Goal: Check status: Check status

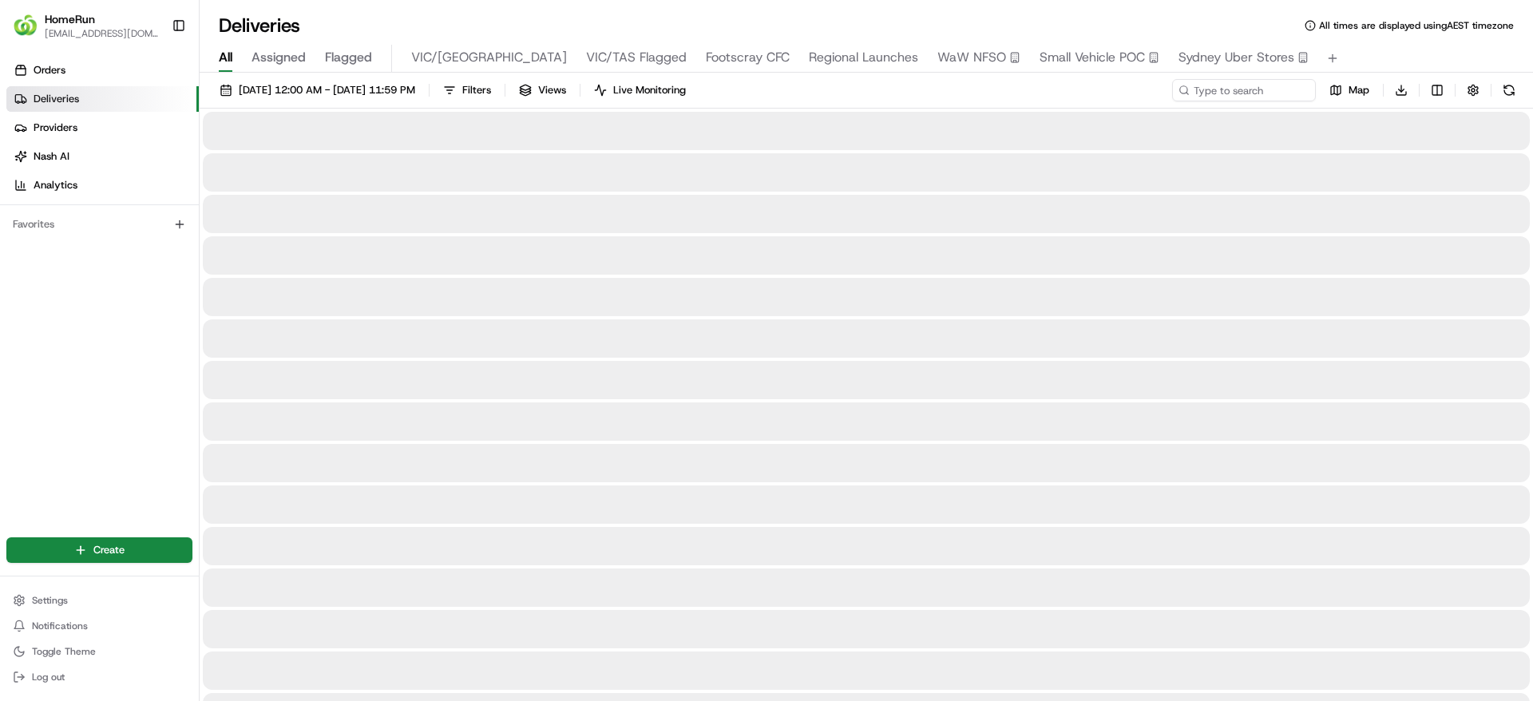
click at [1240, 103] on div "21/08/2025 12:00 AM - 21/08/2025 11:59 PM Filters Views Live Monitoring Map Dow…" at bounding box center [867, 94] width 1334 height 30
click at [1235, 89] on input at bounding box center [1220, 90] width 192 height 22
paste input "265131659"
type input "265131659"
click at [298, 95] on span "21/08/2025 12:00 AM - 21/08/2025 11:59 PM" at bounding box center [327, 90] width 176 height 14
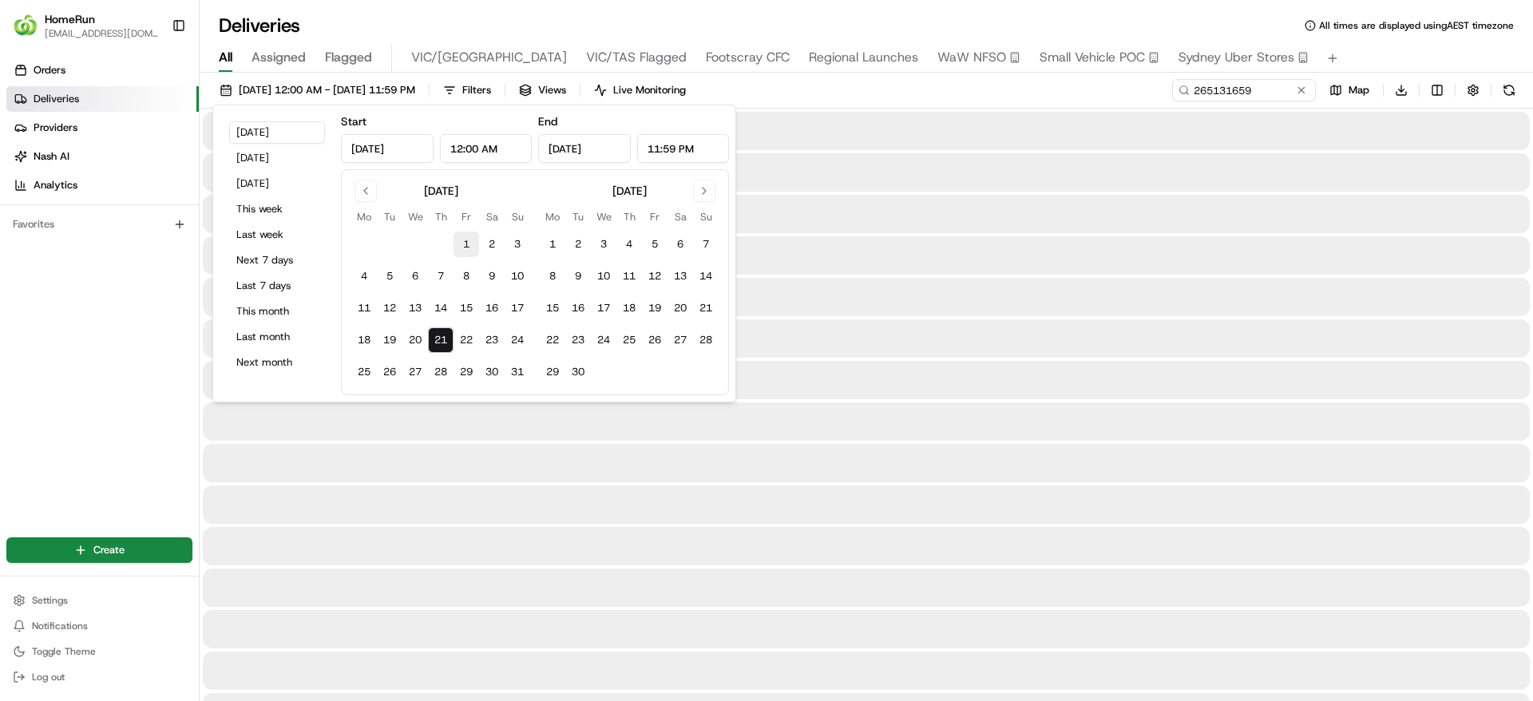
click at [474, 245] on button "1" at bounding box center [467, 245] width 26 height 26
type input "Aug 1, 2025"
click at [437, 334] on button "21" at bounding box center [441, 340] width 26 height 26
type input "Aug 21, 2025"
click at [96, 309] on div "Orders Deliveries Providers Nash AI Analytics Favorites" at bounding box center [99, 286] width 199 height 470
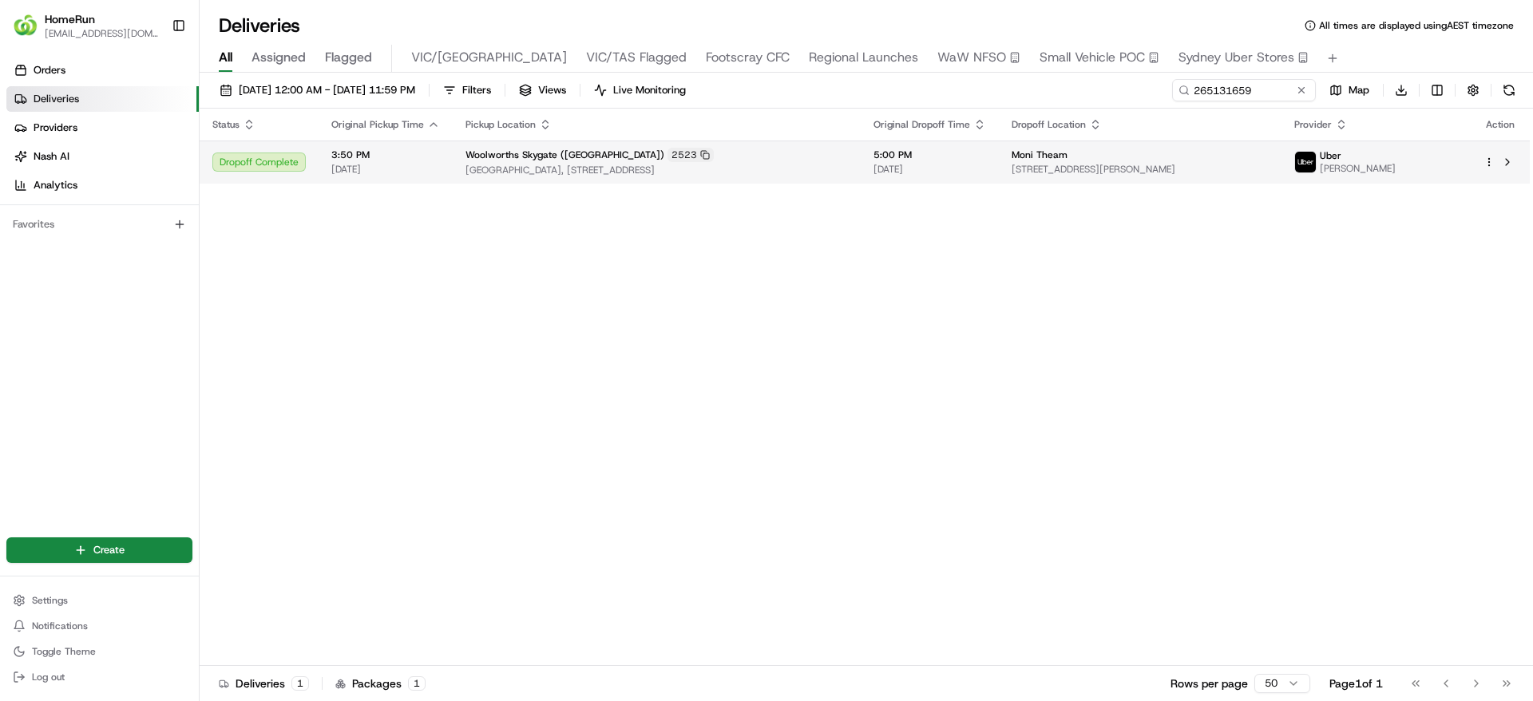
click at [813, 165] on span "[GEOGRAPHIC_DATA], [STREET_ADDRESS]" at bounding box center [657, 170] width 382 height 13
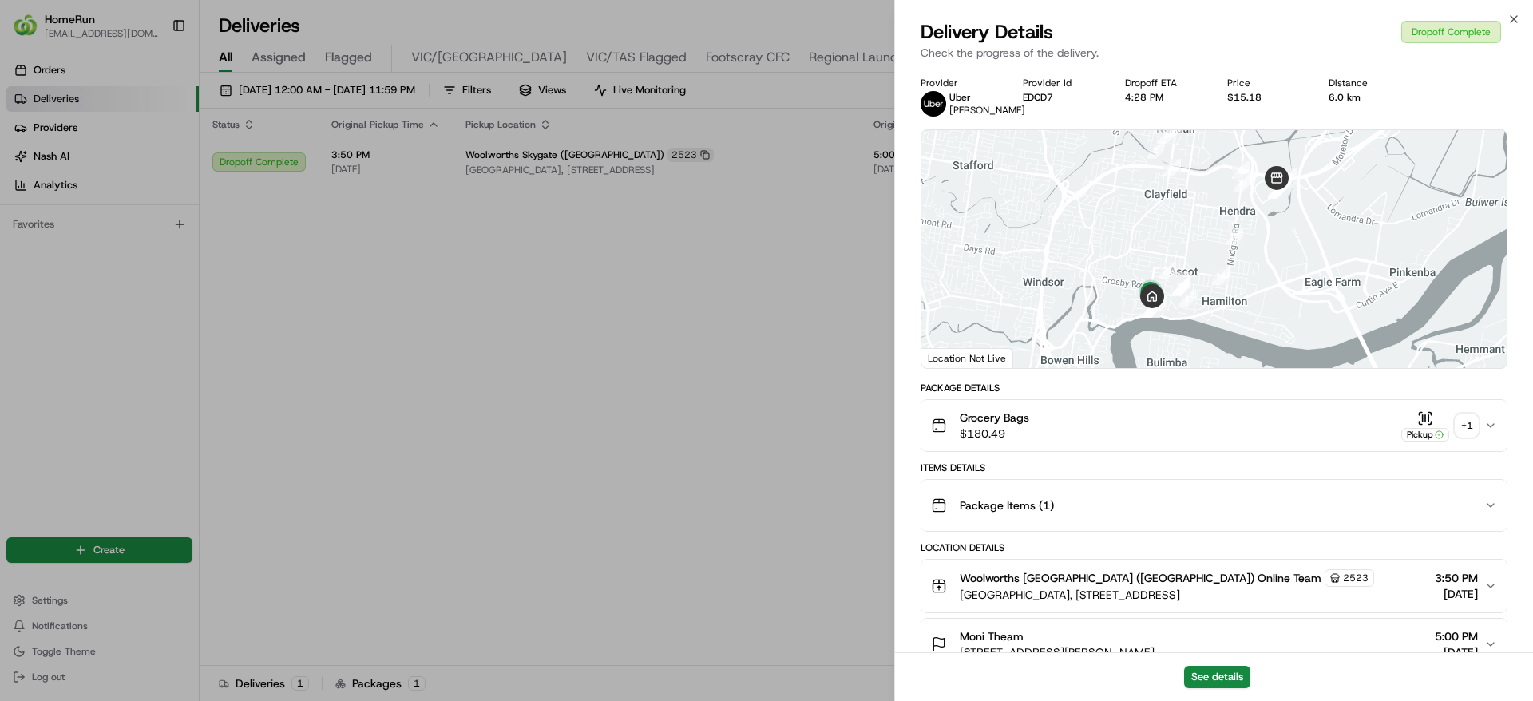
click at [1258, 418] on button "Grocery Bags $180.49 Pickup + 1" at bounding box center [1213, 425] width 585 height 51
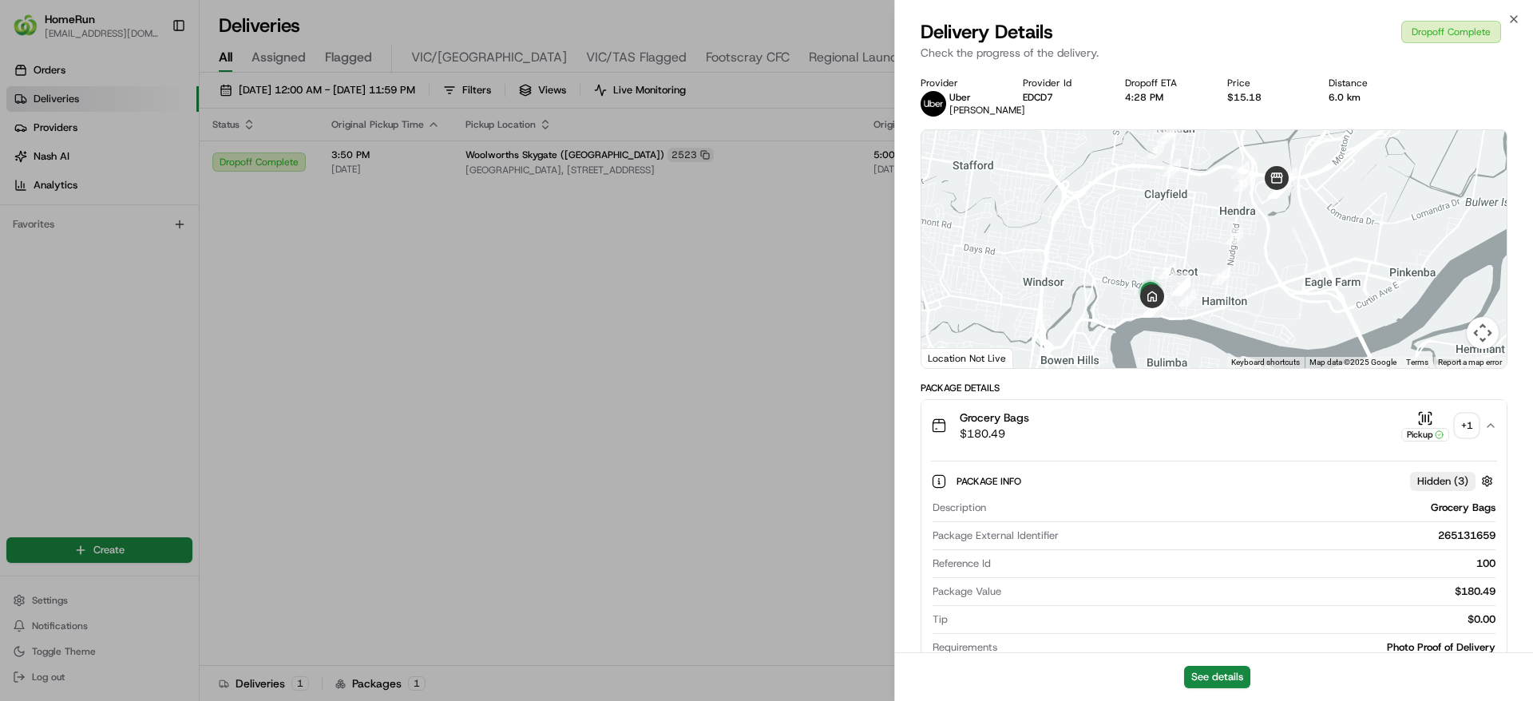
click at [1472, 437] on div "+ 1" at bounding box center [1467, 425] width 22 height 22
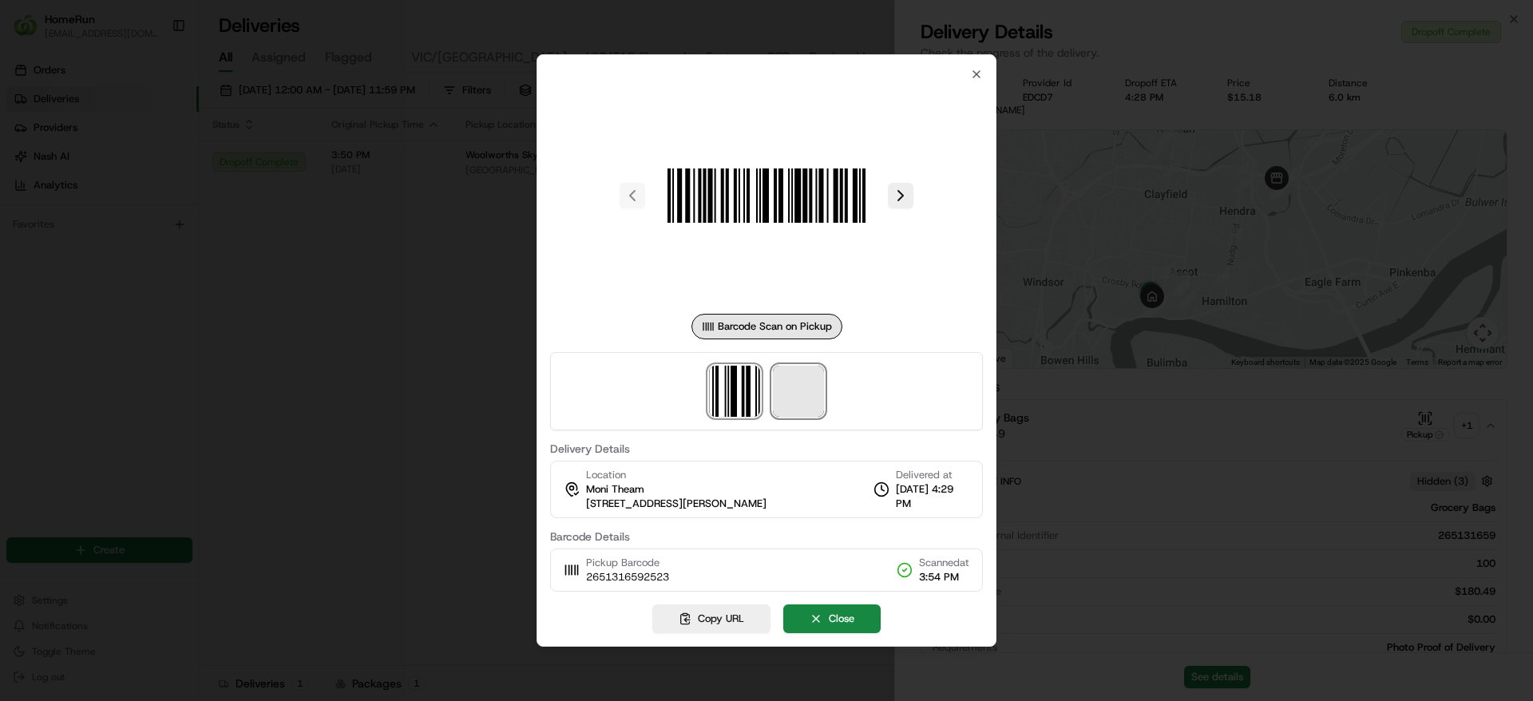
click at [816, 394] on span at bounding box center [798, 391] width 51 height 51
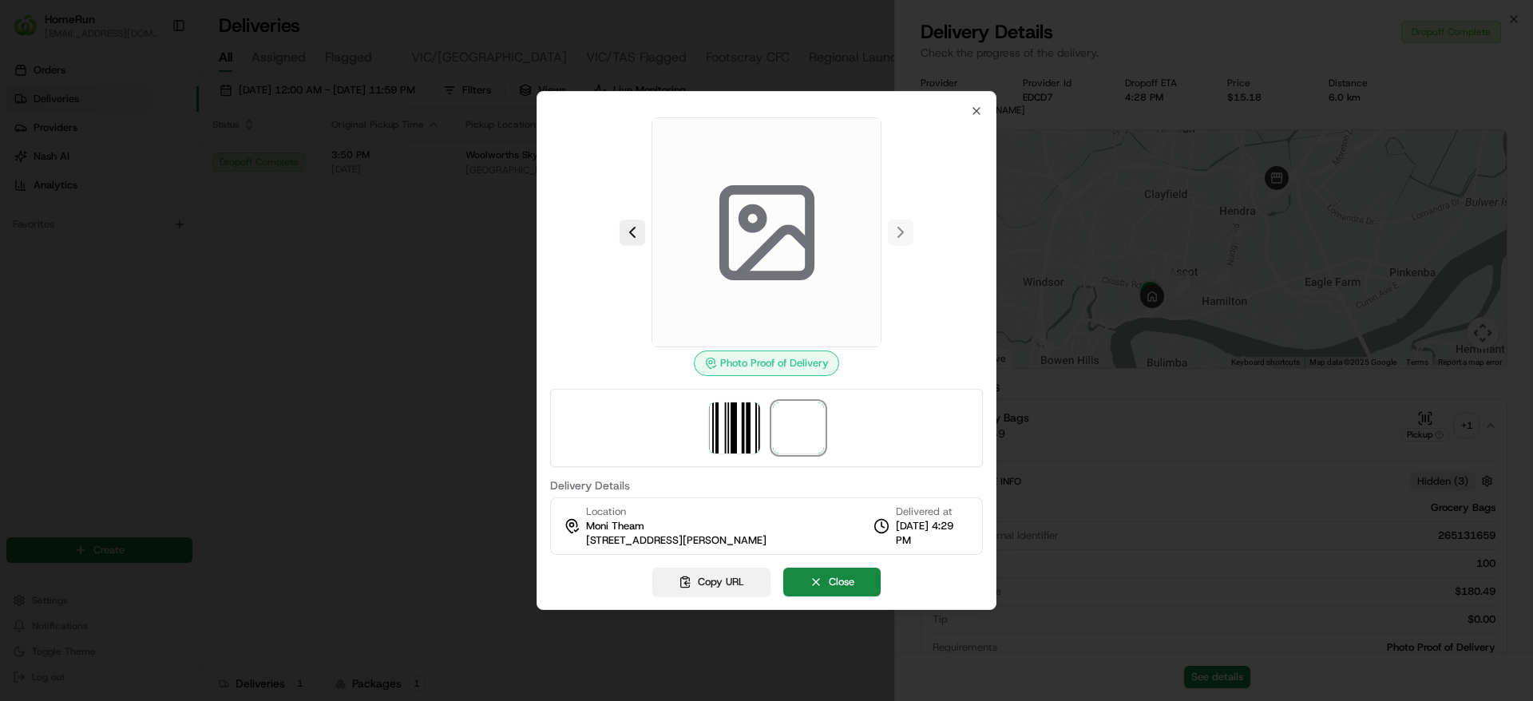
click at [706, 581] on button "Copy URL" at bounding box center [711, 582] width 118 height 29
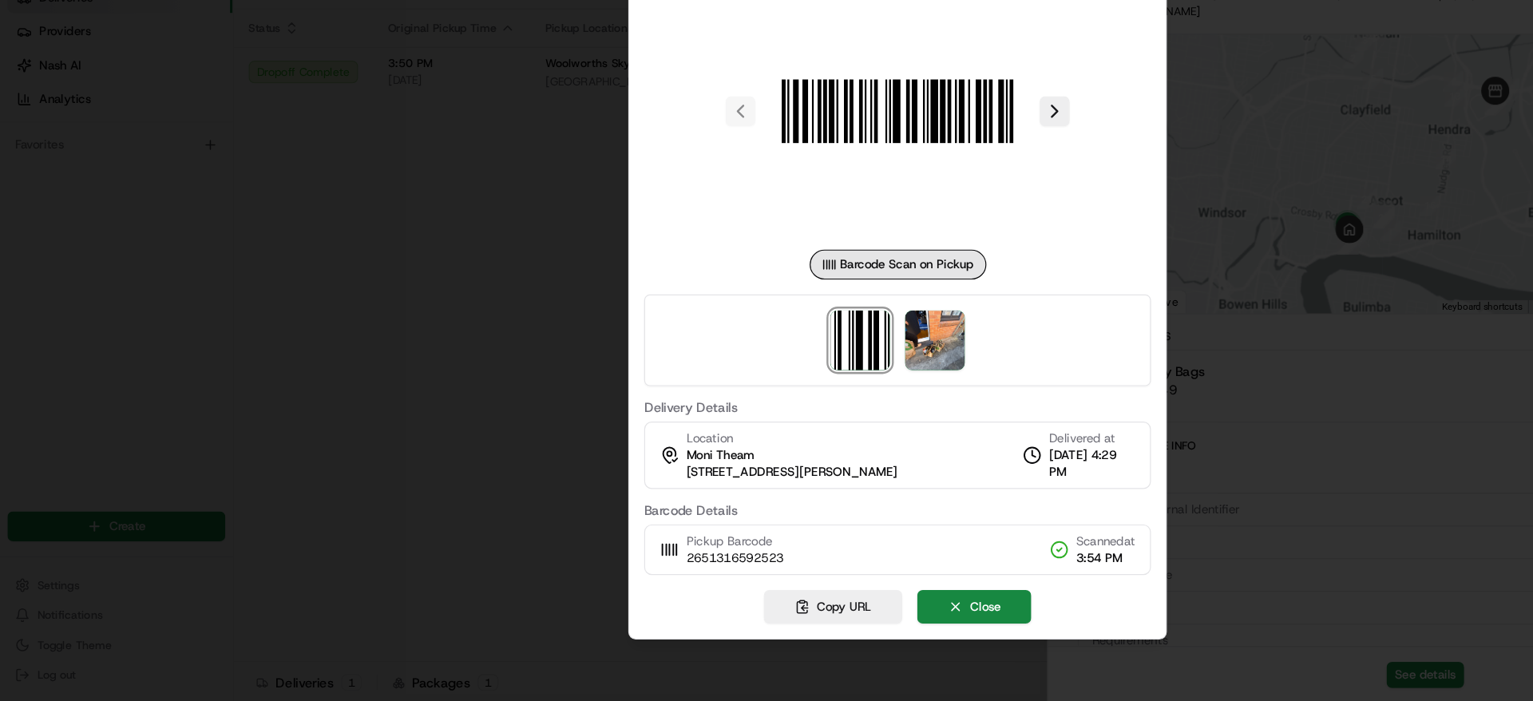
click at [1118, 501] on div at bounding box center [766, 350] width 1533 height 701
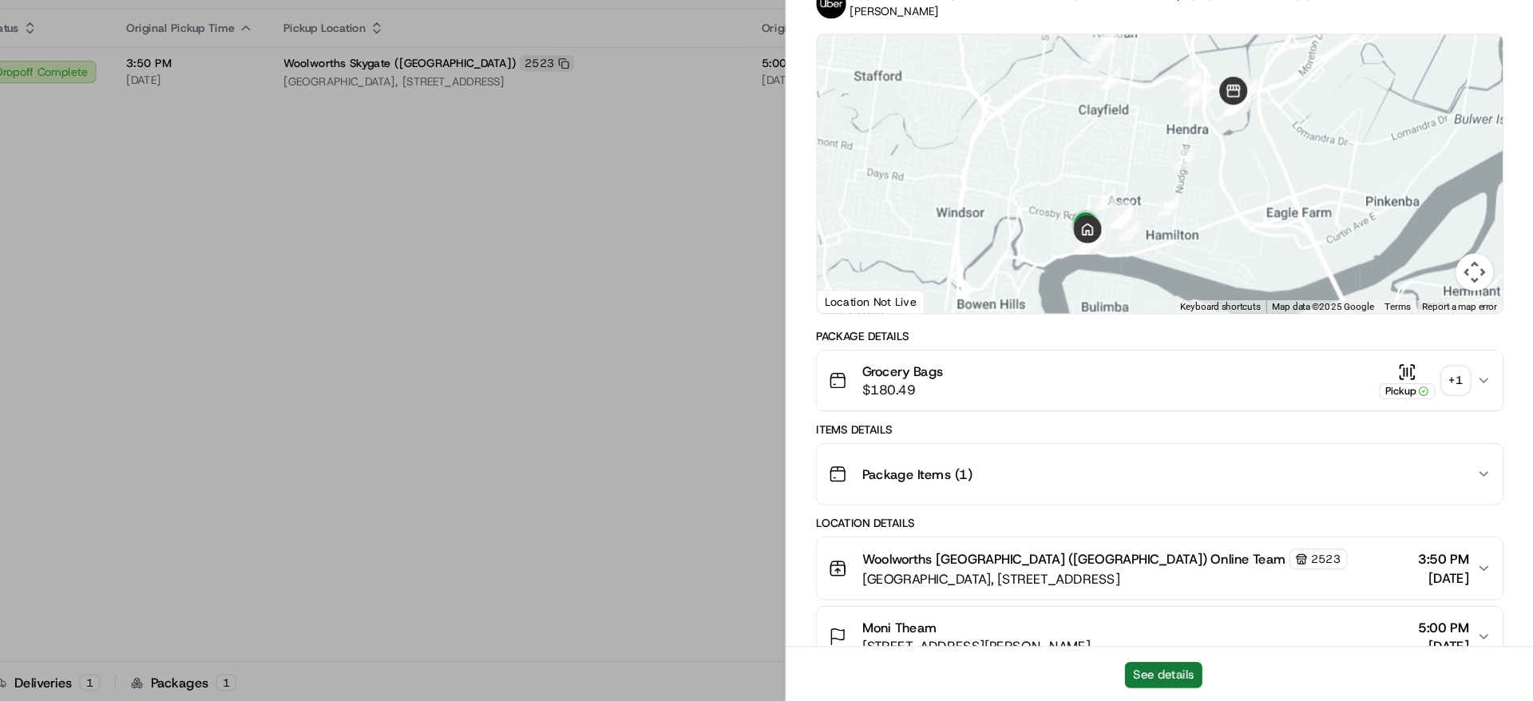
click at [1216, 668] on button "See details" at bounding box center [1217, 677] width 66 height 22
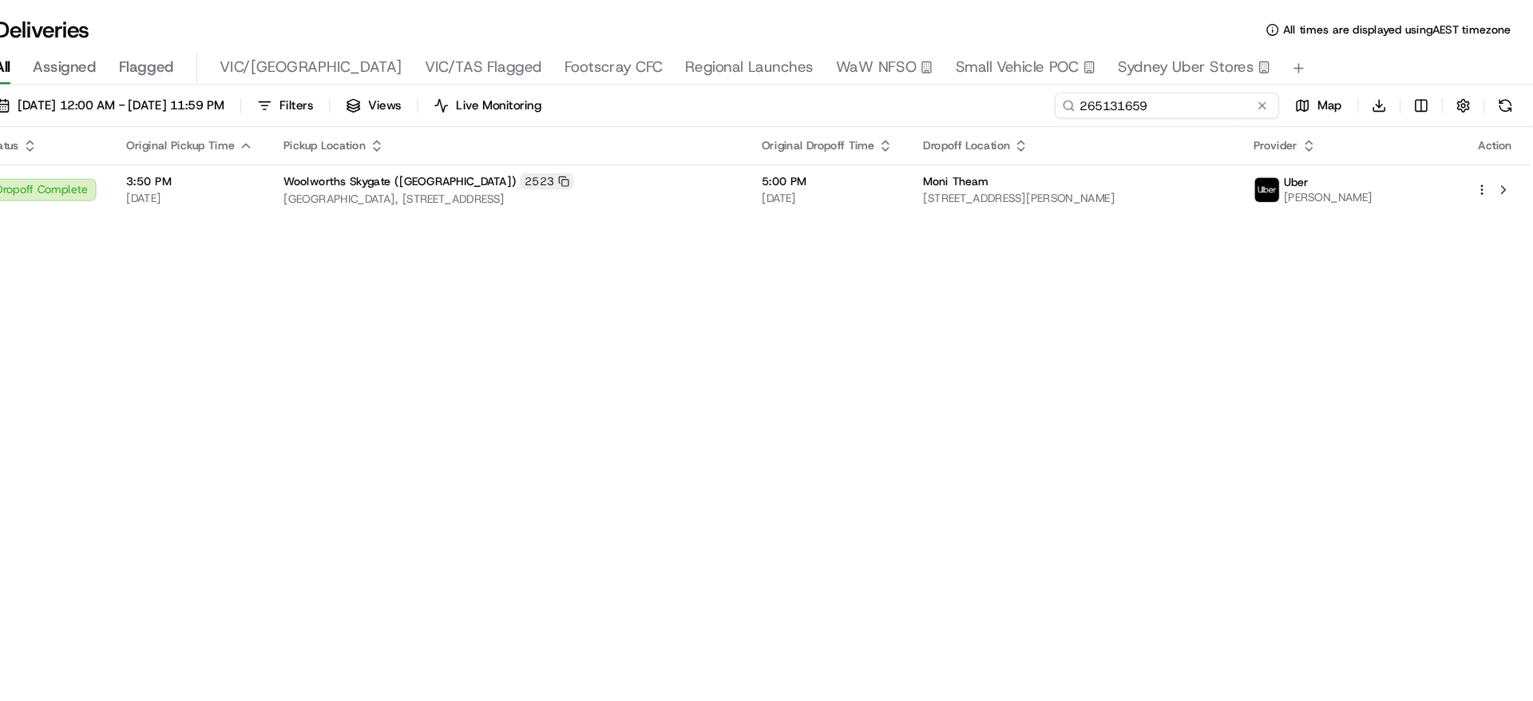
click at [1245, 89] on input "265131659" at bounding box center [1220, 90] width 192 height 22
paste input "4649326"
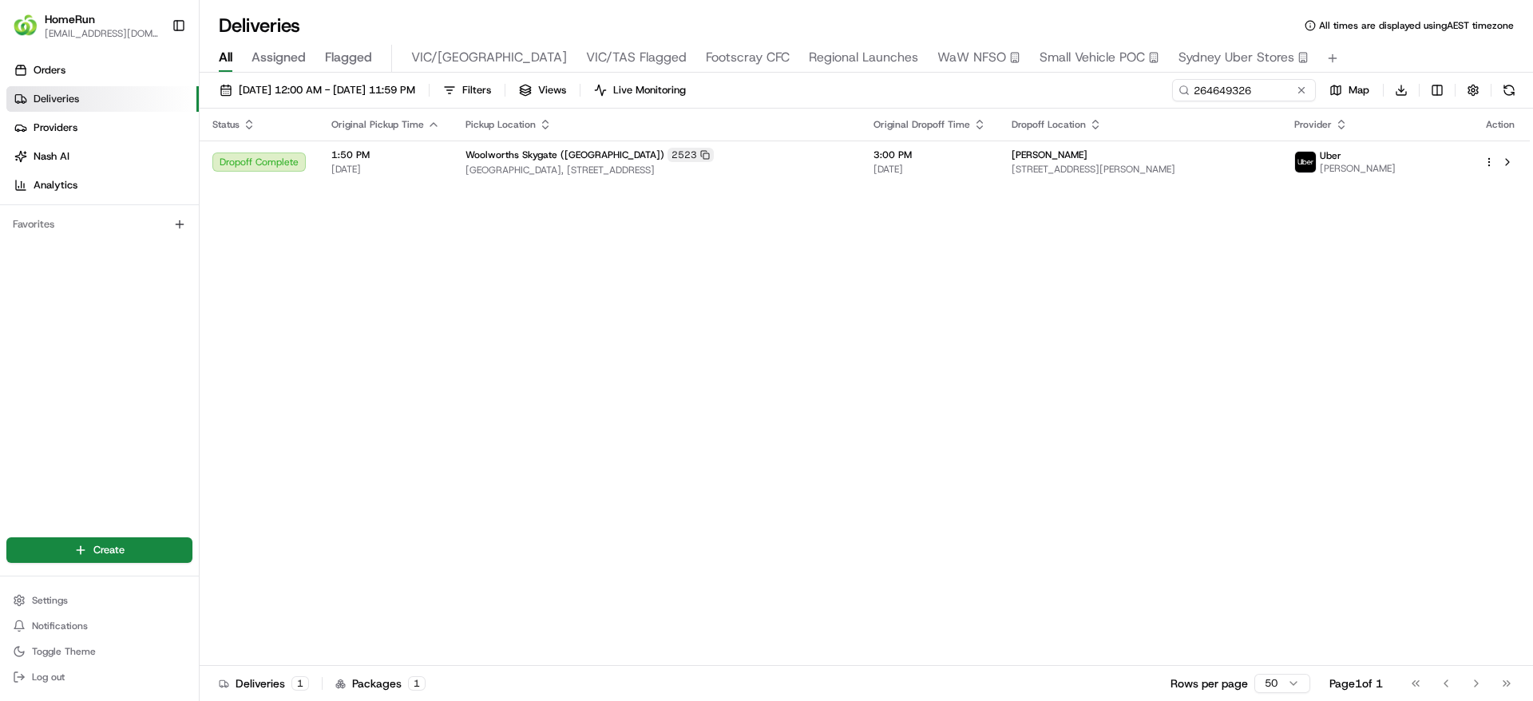
click at [1131, 181] on td "Julie Teesdale 32 Pine St, Hamilton, QLD 4007, AU" at bounding box center [1140, 162] width 282 height 43
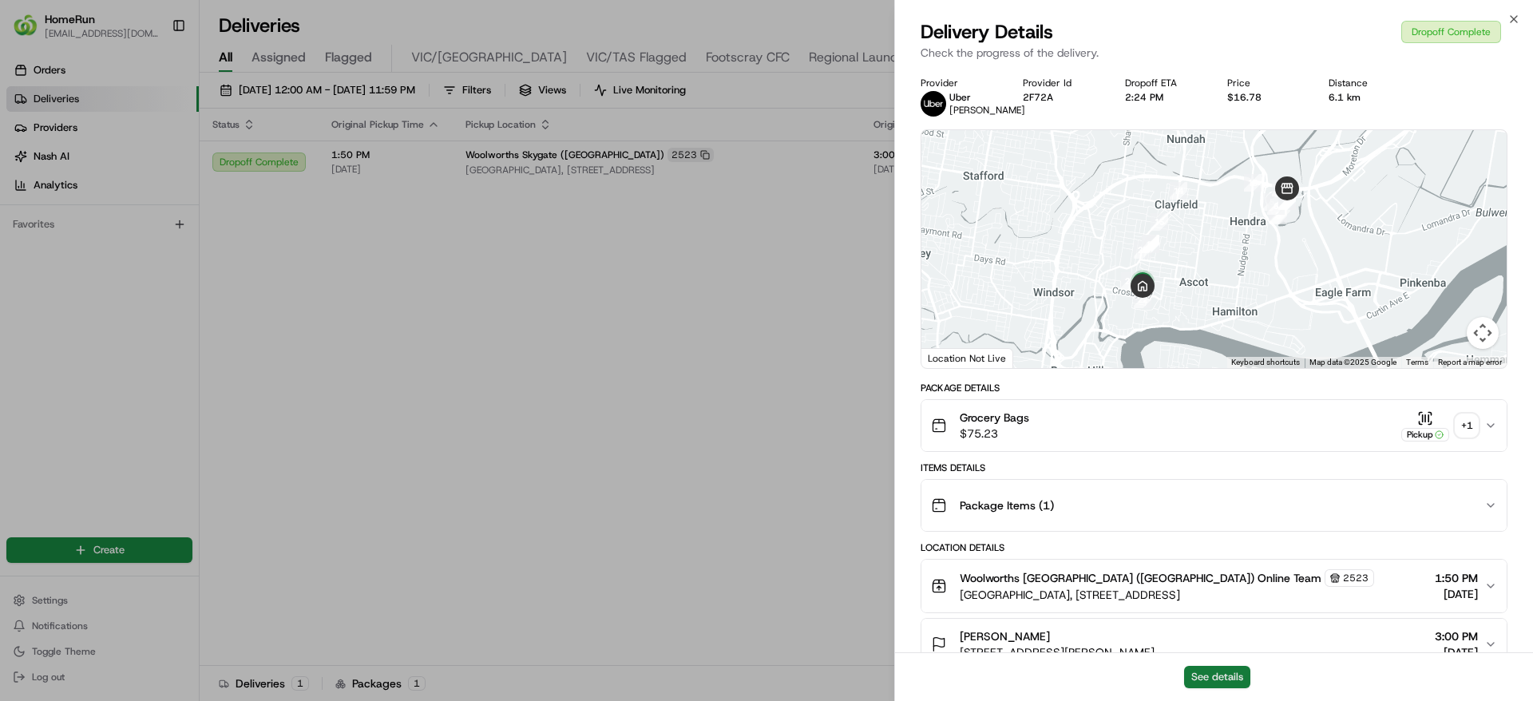
click at [1211, 668] on button "See details" at bounding box center [1217, 677] width 66 height 22
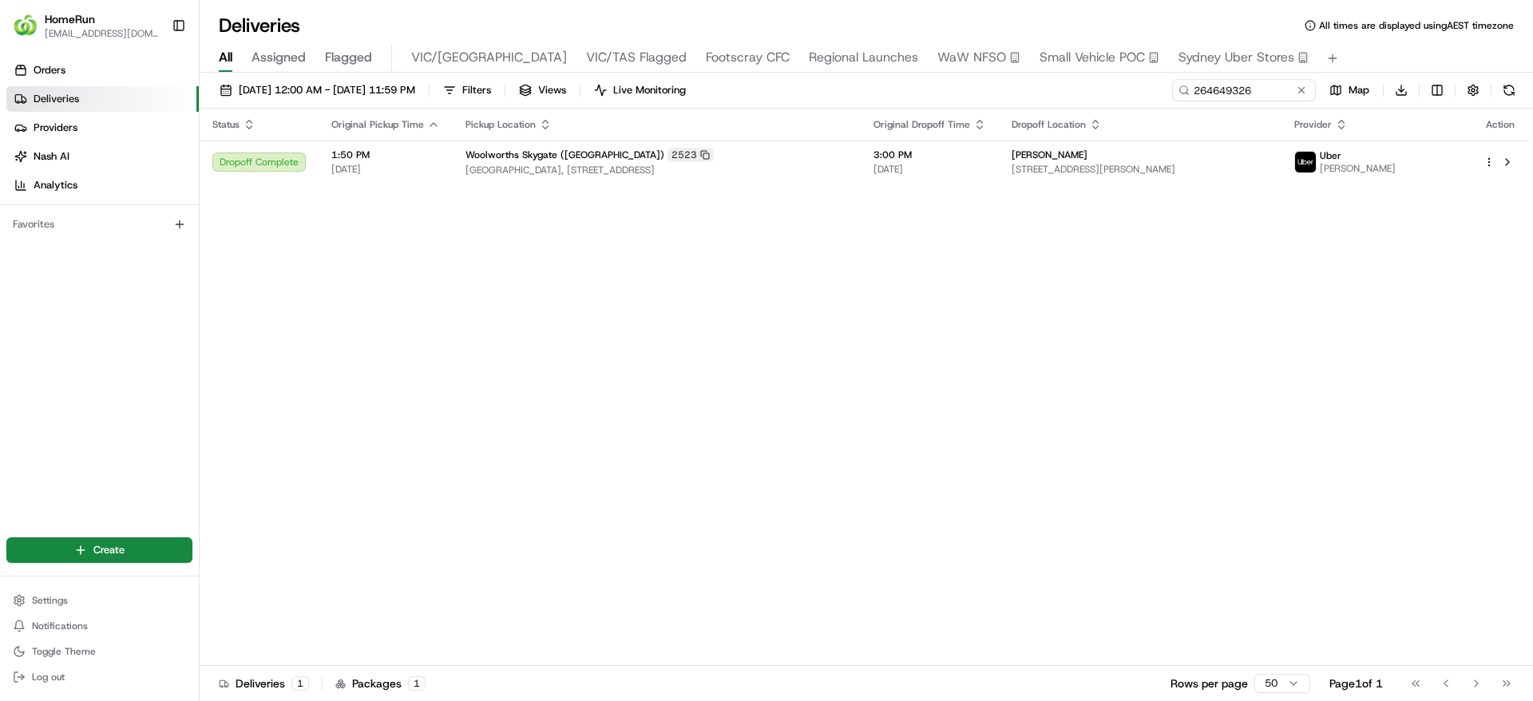
click at [1188, 90] on icon at bounding box center [1184, 90] width 11 height 11
click at [1203, 95] on input "264649326" at bounding box center [1220, 90] width 192 height 22
paste input "266820"
type input "264266820"
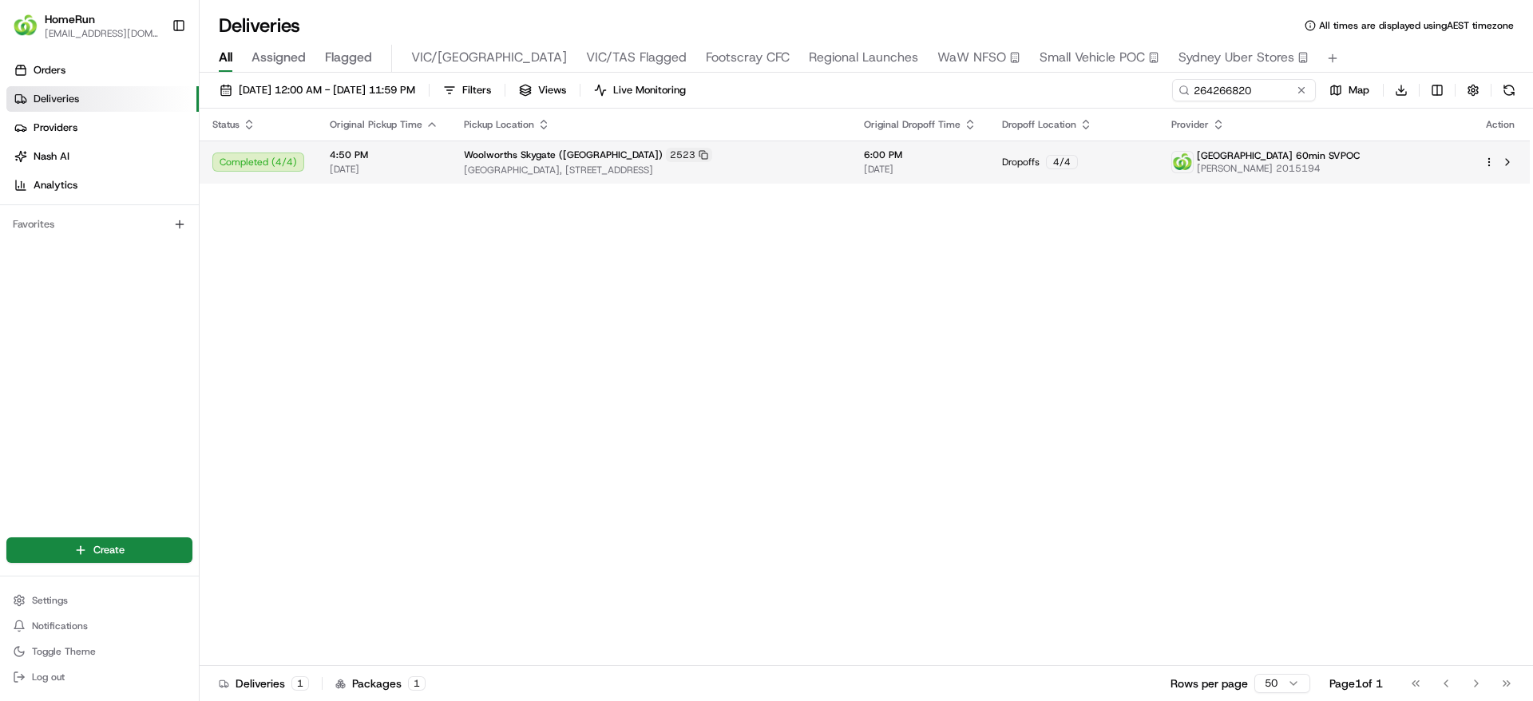
click at [838, 169] on span "[GEOGRAPHIC_DATA], [STREET_ADDRESS]" at bounding box center [651, 170] width 375 height 13
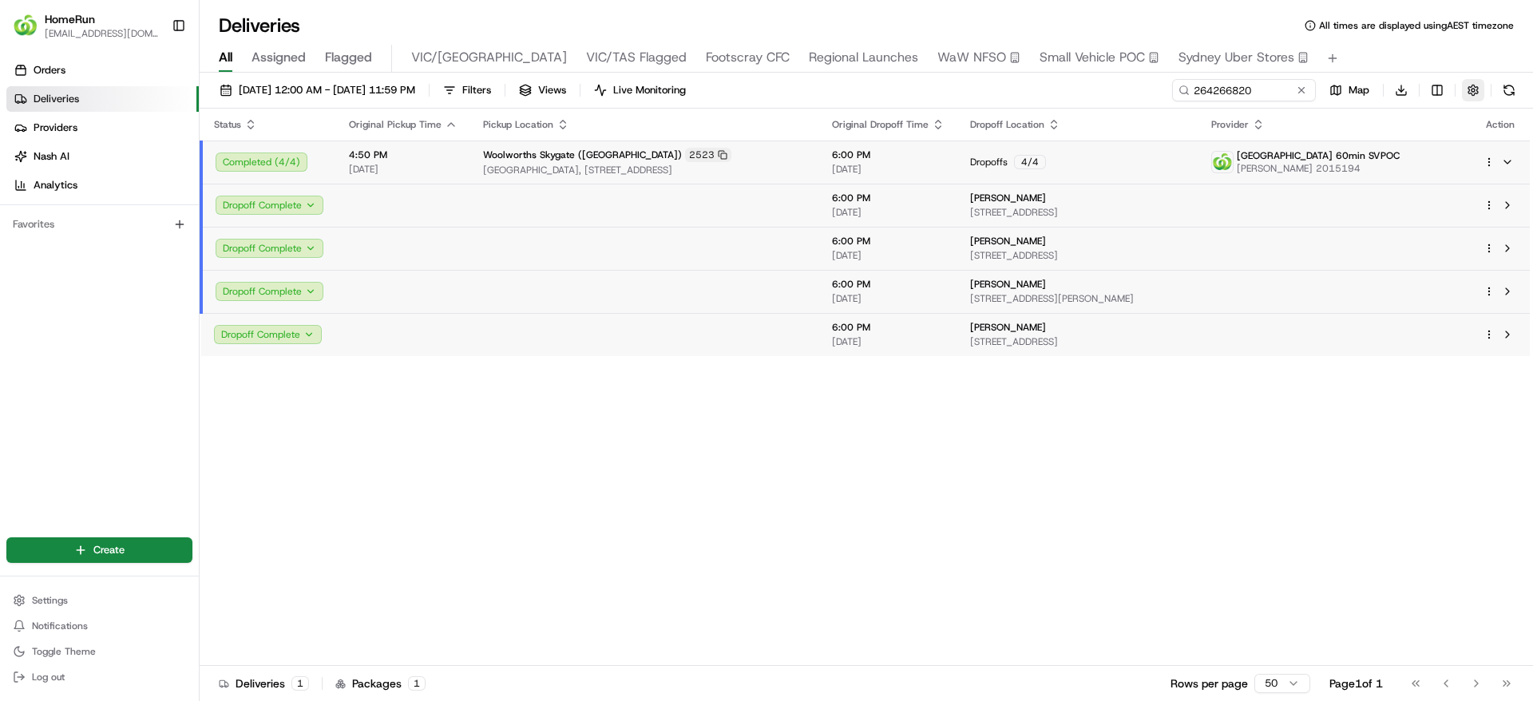
click at [1470, 81] on button "button" at bounding box center [1473, 90] width 22 height 22
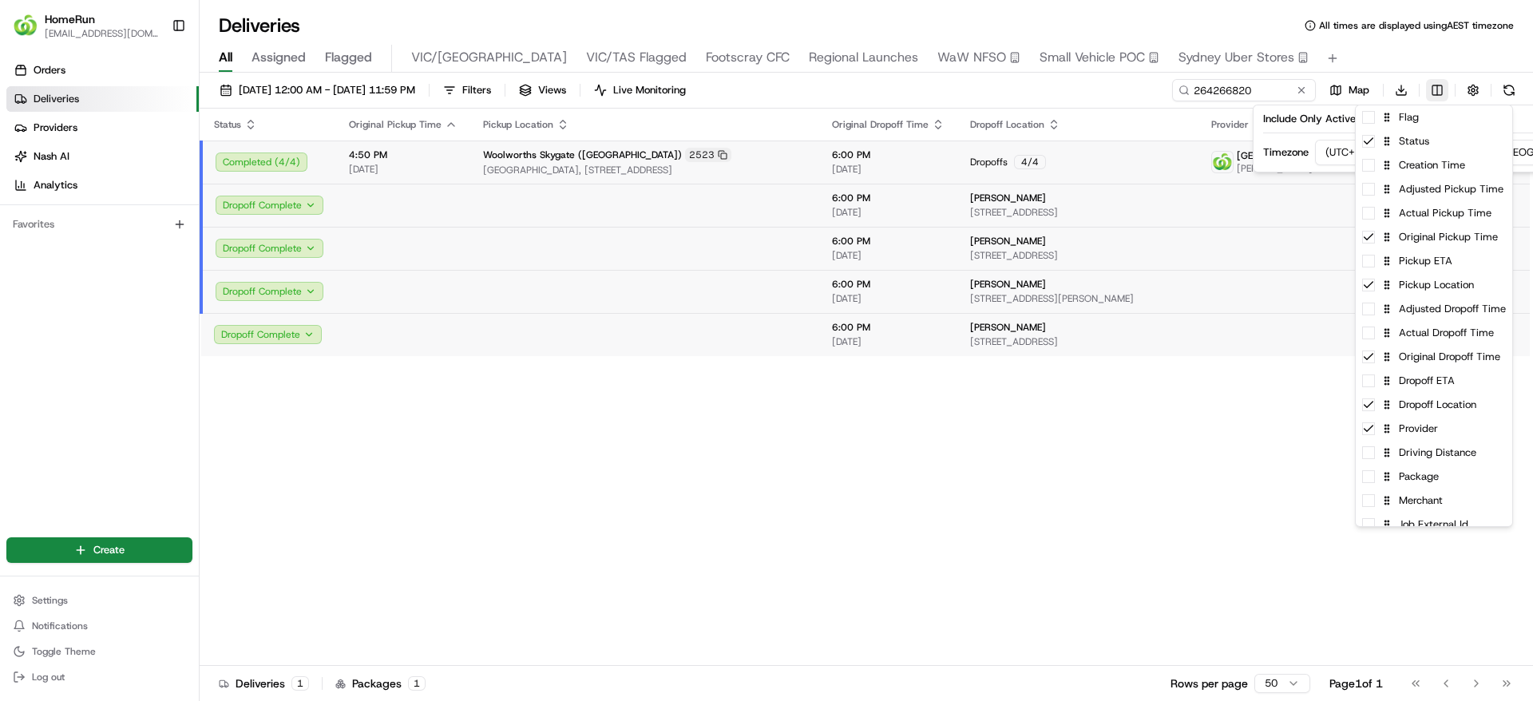
click at [1437, 95] on html "HomeRun jfindlay@woolworths.com.au Toggle Sidebar Orders Deliveries Providers N…" at bounding box center [766, 350] width 1533 height 701
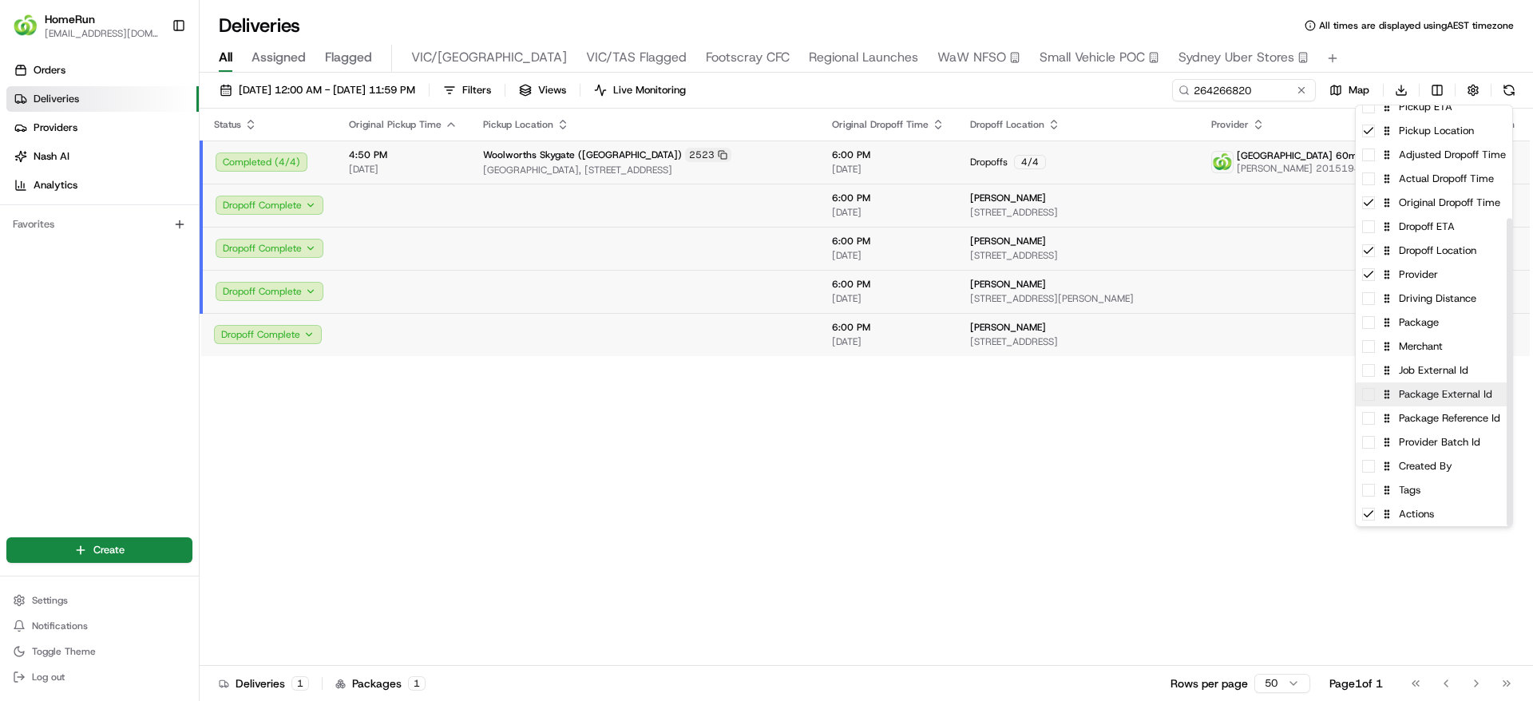
click at [1373, 401] on div "Package External Id" at bounding box center [1434, 394] width 157 height 24
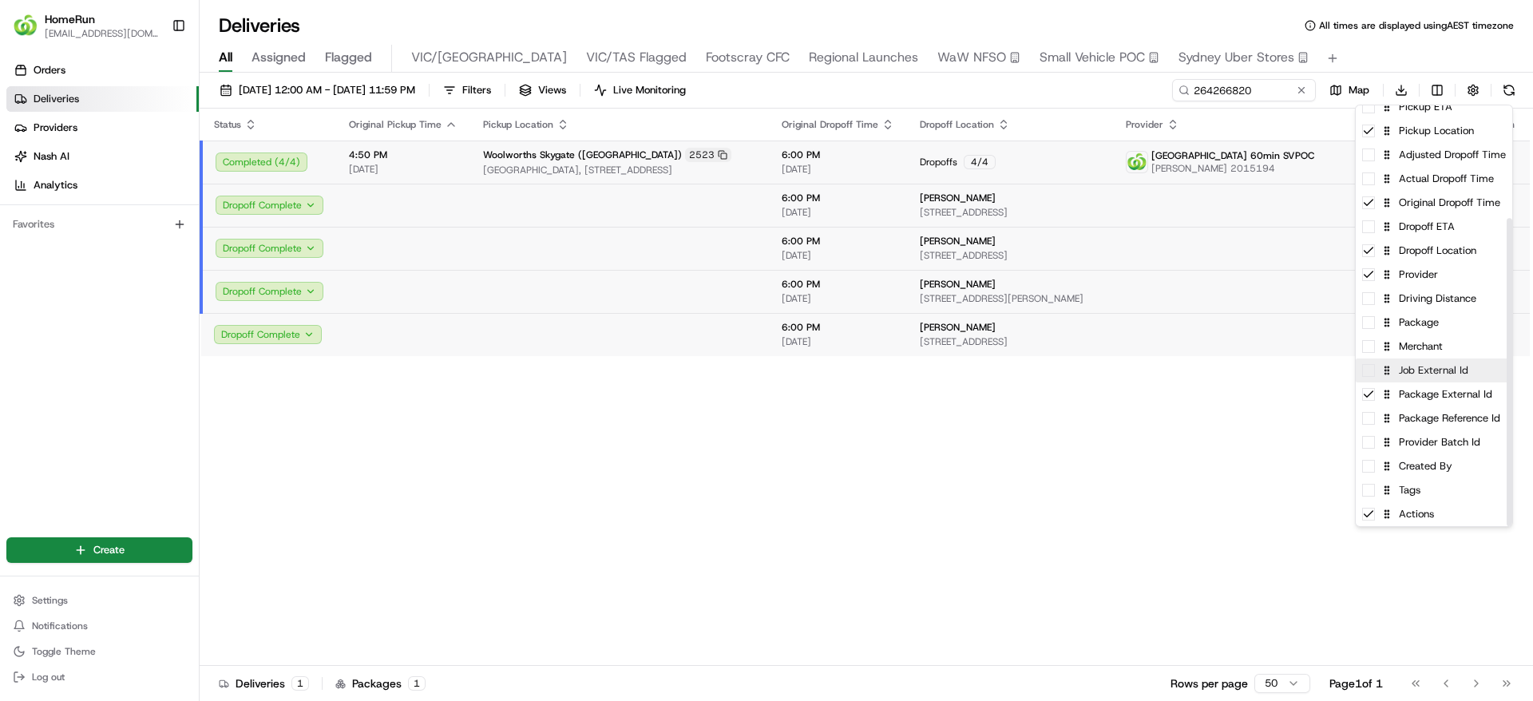
click at [1373, 376] on span at bounding box center [1368, 370] width 13 height 13
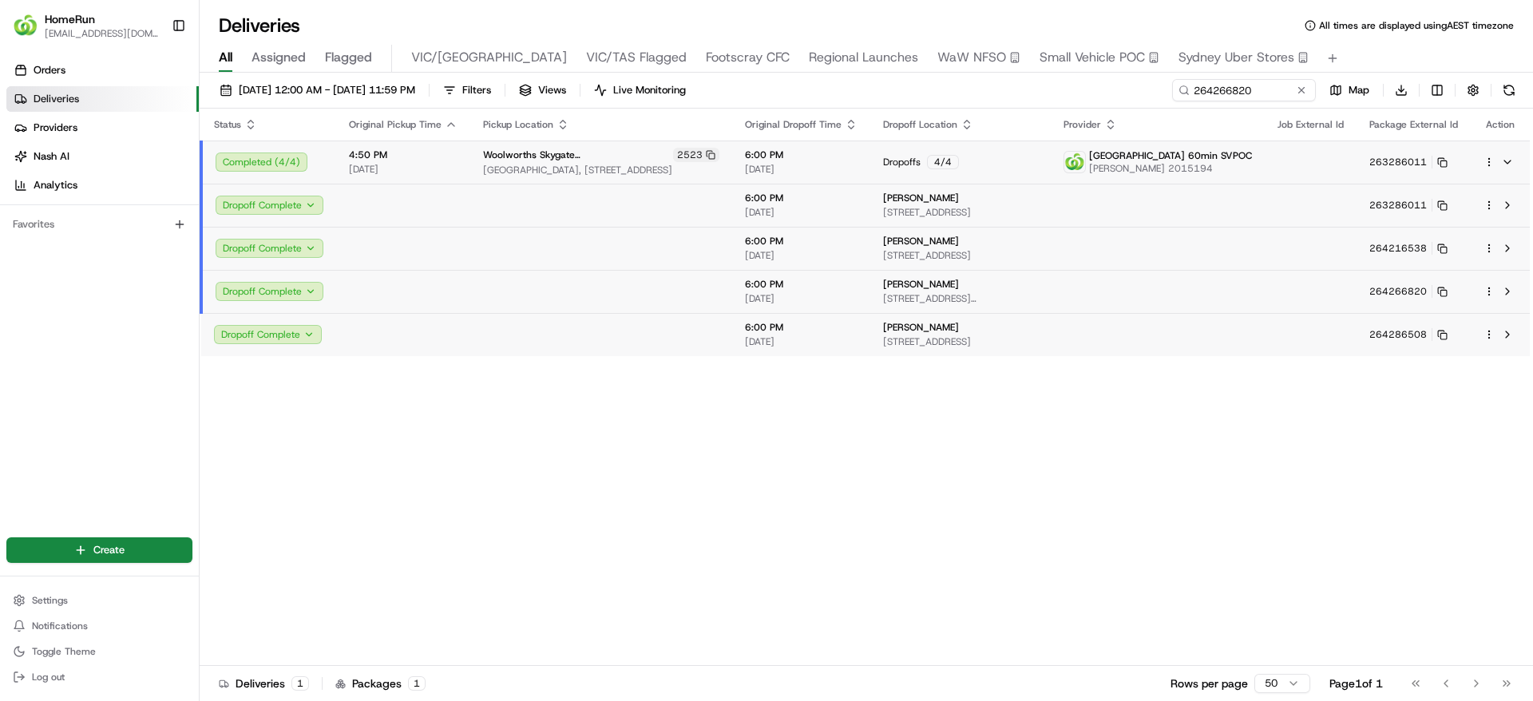
click at [1330, 446] on html "HomeRun jfindlay@woolworths.com.au Toggle Sidebar Orders Deliveries Providers N…" at bounding box center [766, 350] width 1533 height 701
click at [1282, 284] on td at bounding box center [1311, 291] width 92 height 43
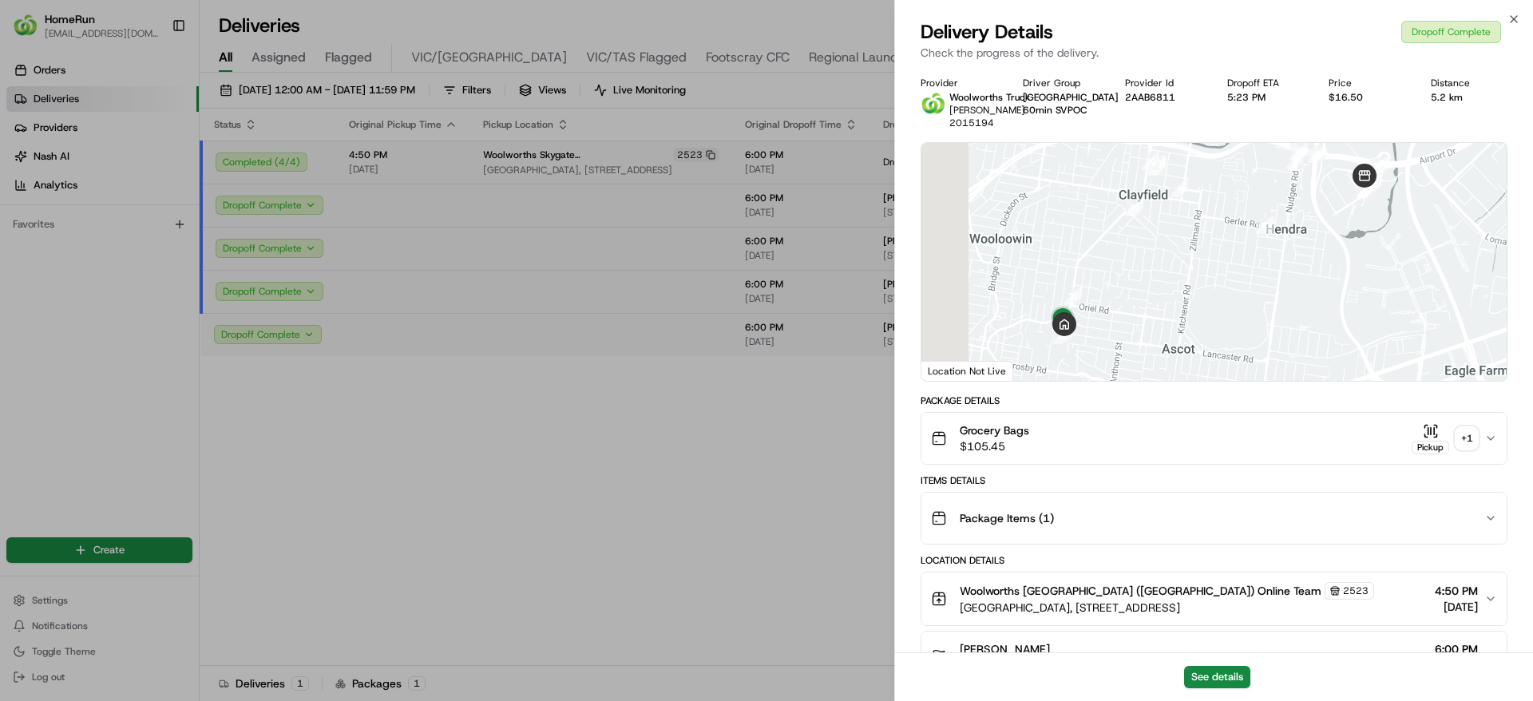
click at [1478, 440] on div "Grocery Bags $105.45 Pickup + 1" at bounding box center [1207, 438] width 553 height 32
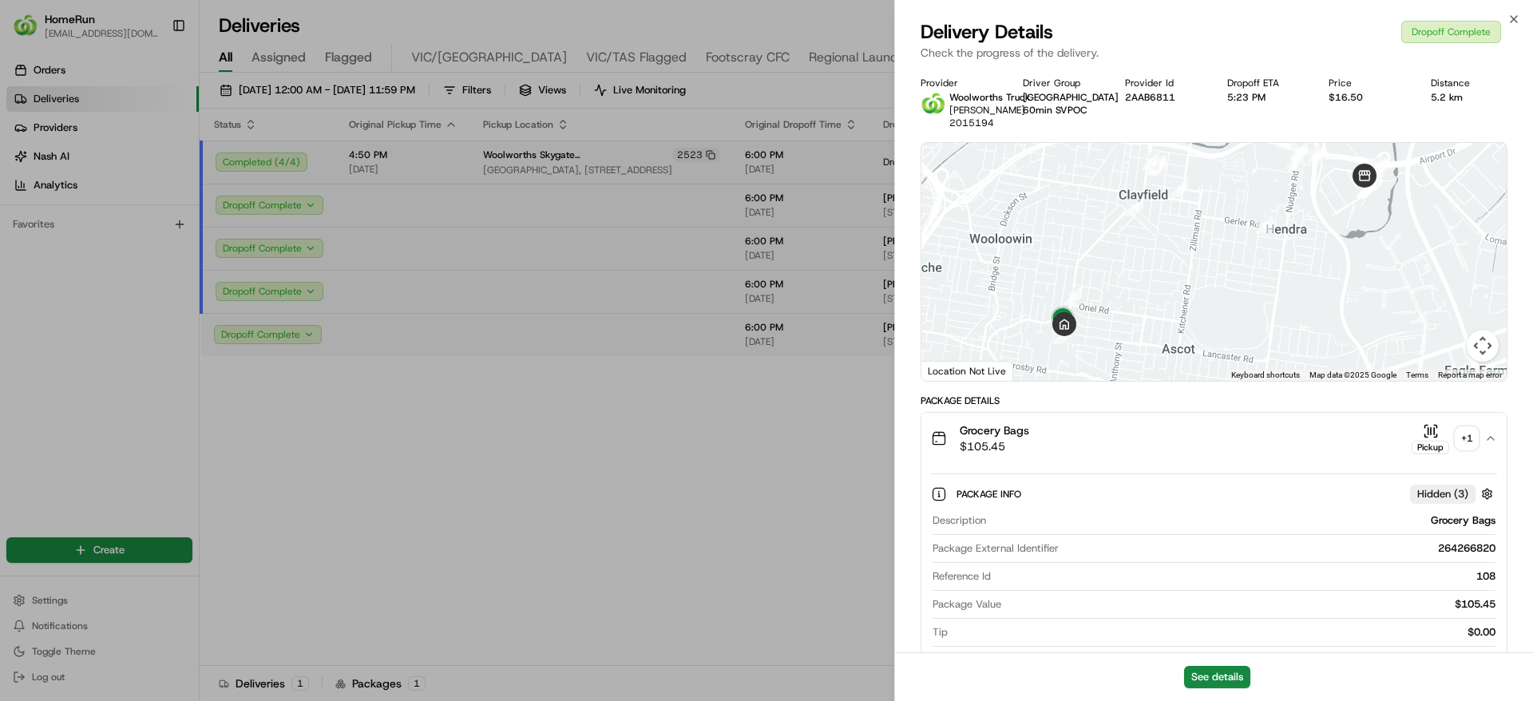
click at [1473, 442] on div "+ 1" at bounding box center [1467, 438] width 22 height 22
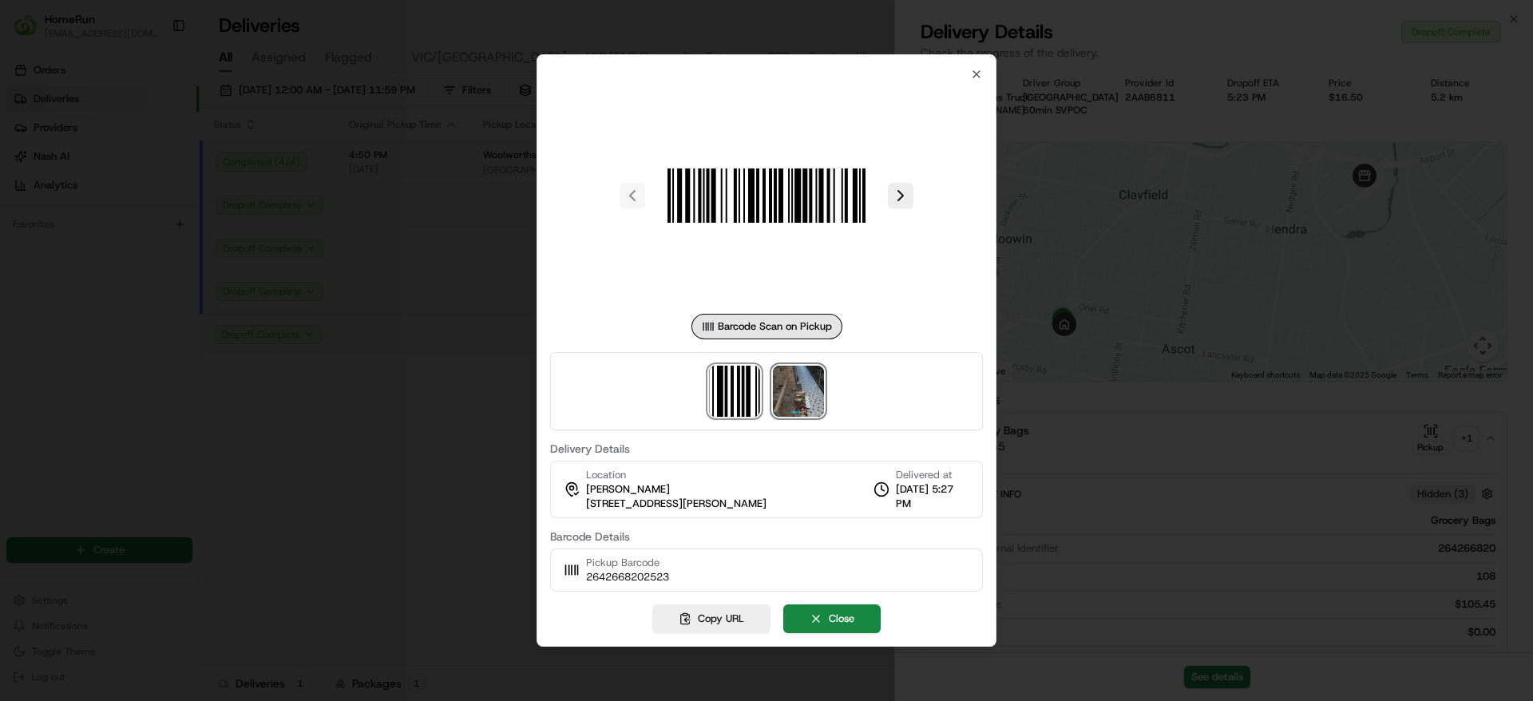
click at [785, 399] on img at bounding box center [798, 391] width 51 height 51
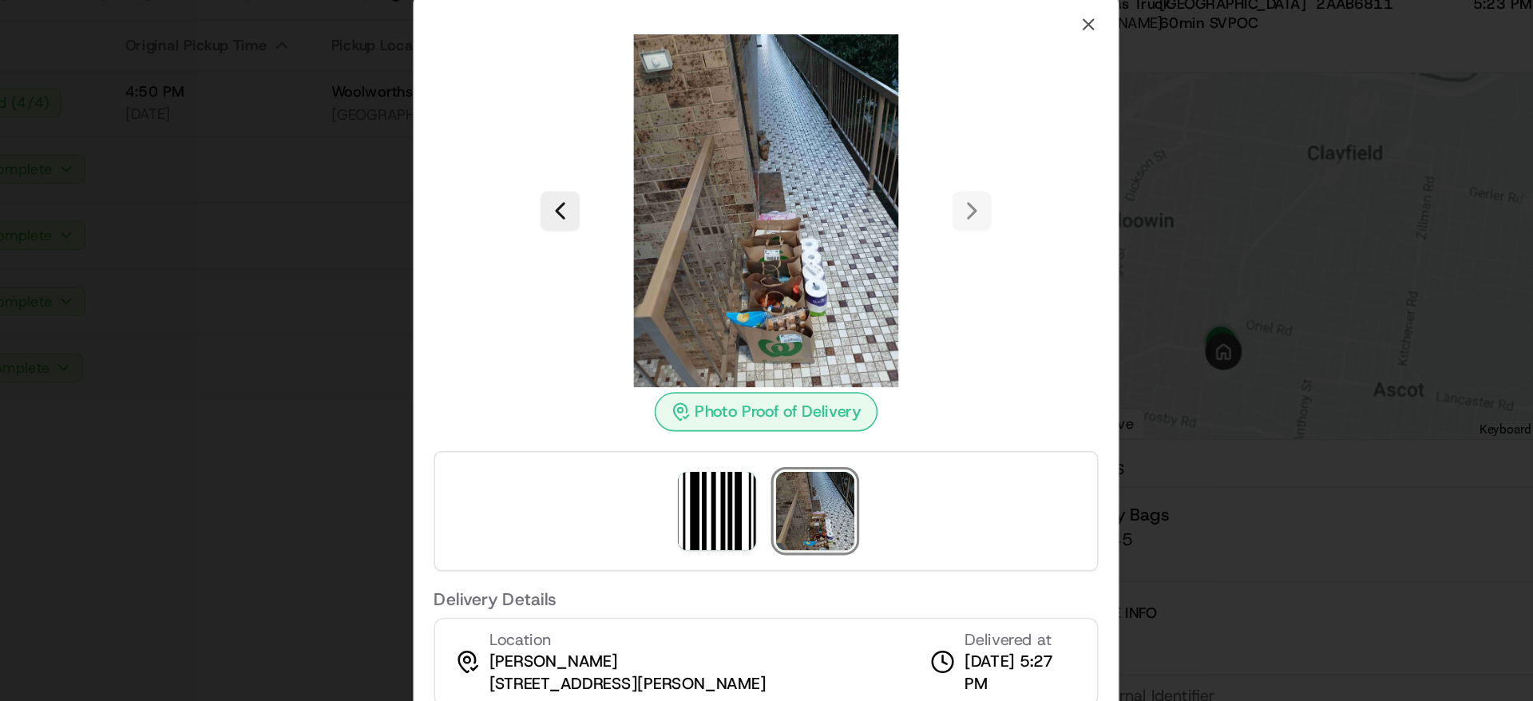
click at [450, 315] on div at bounding box center [766, 350] width 1533 height 701
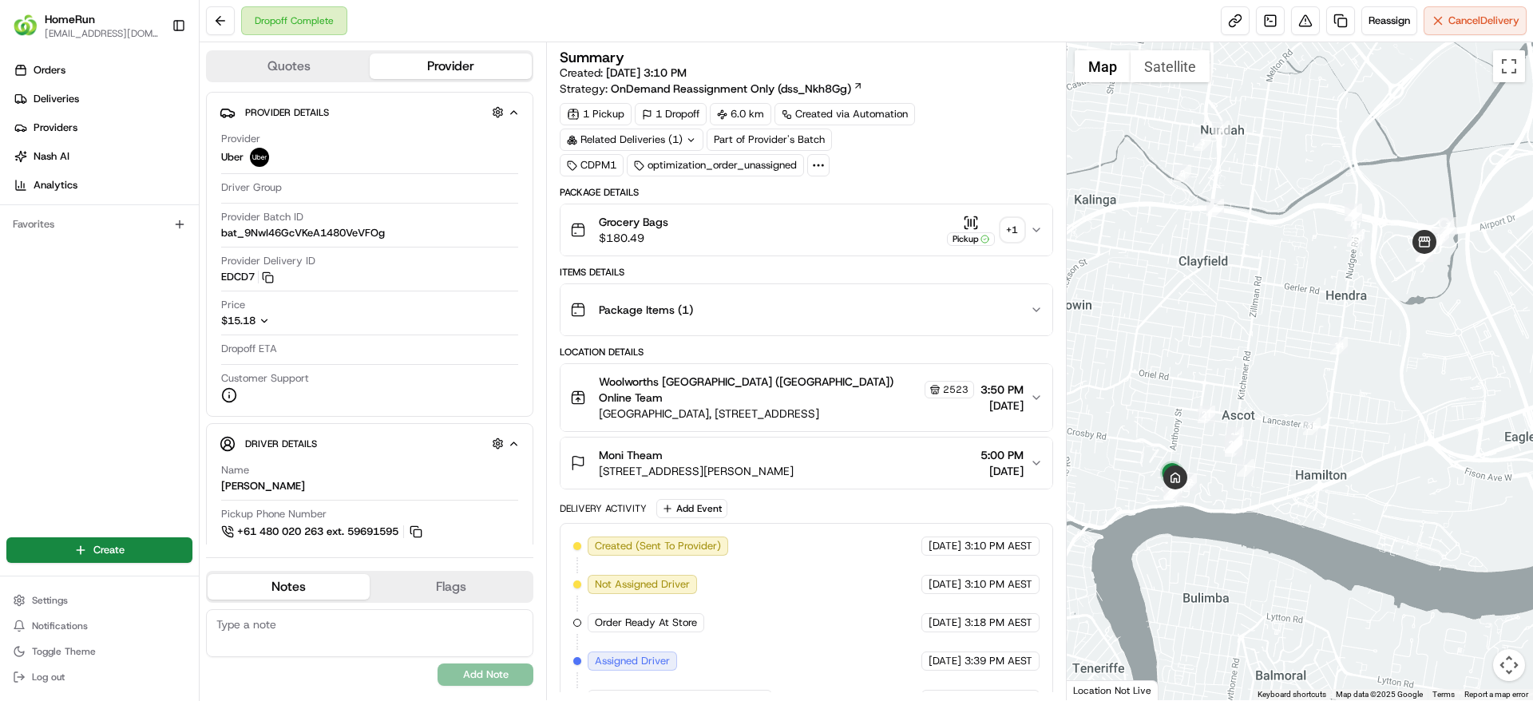
click at [638, 139] on div "Related Deliveries (1)" at bounding box center [632, 140] width 144 height 22
click at [643, 204] on span "265184908" at bounding box center [653, 203] width 57 height 14
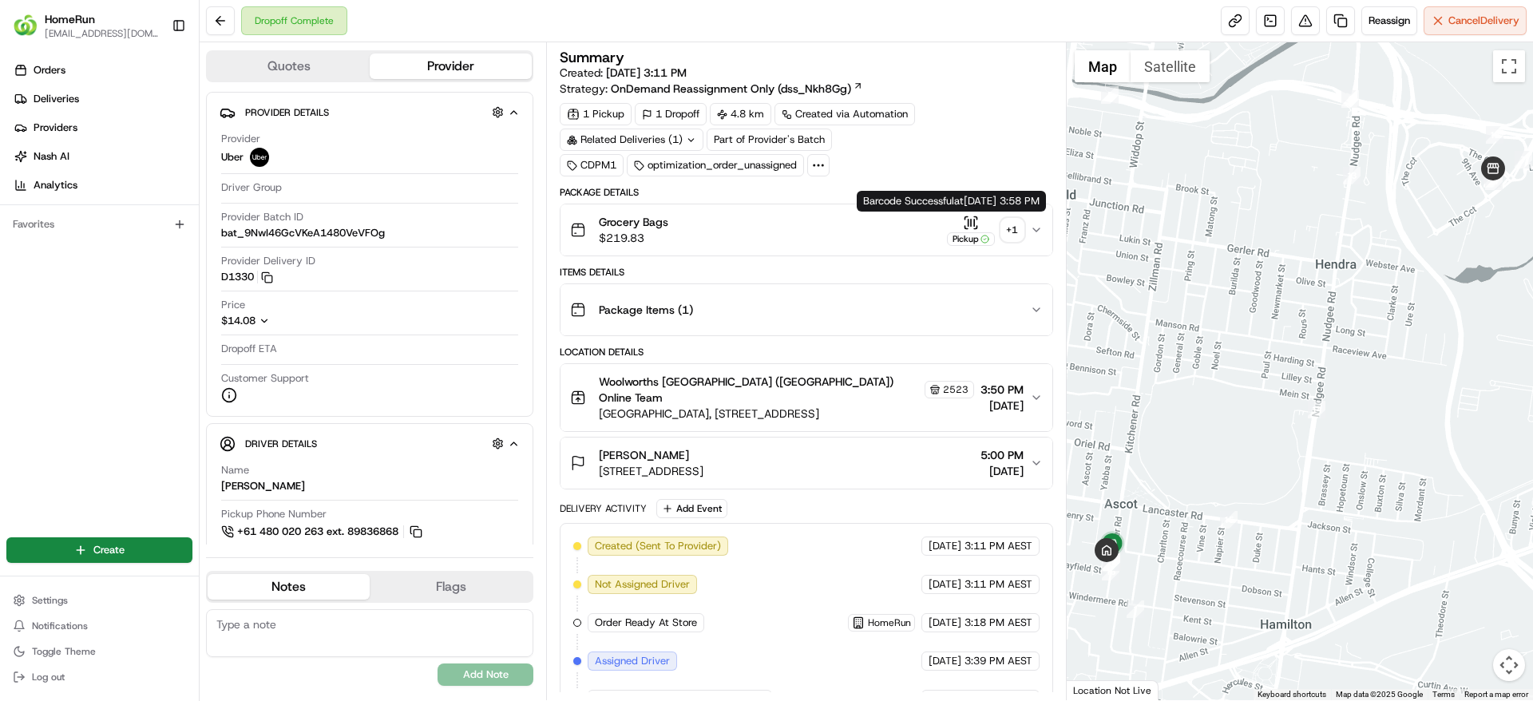
click at [1007, 228] on div "+ 1" at bounding box center [1012, 230] width 22 height 22
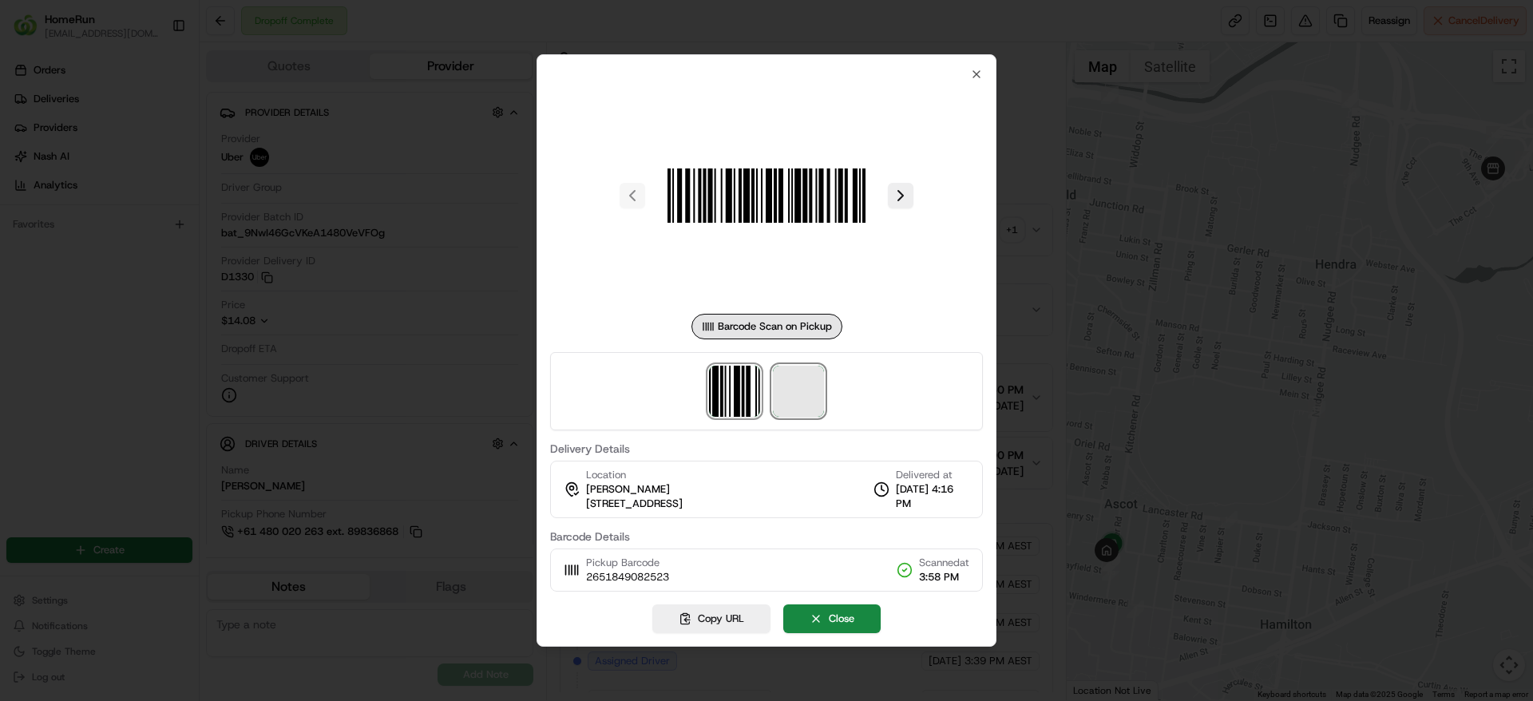
click at [786, 398] on span at bounding box center [798, 391] width 51 height 51
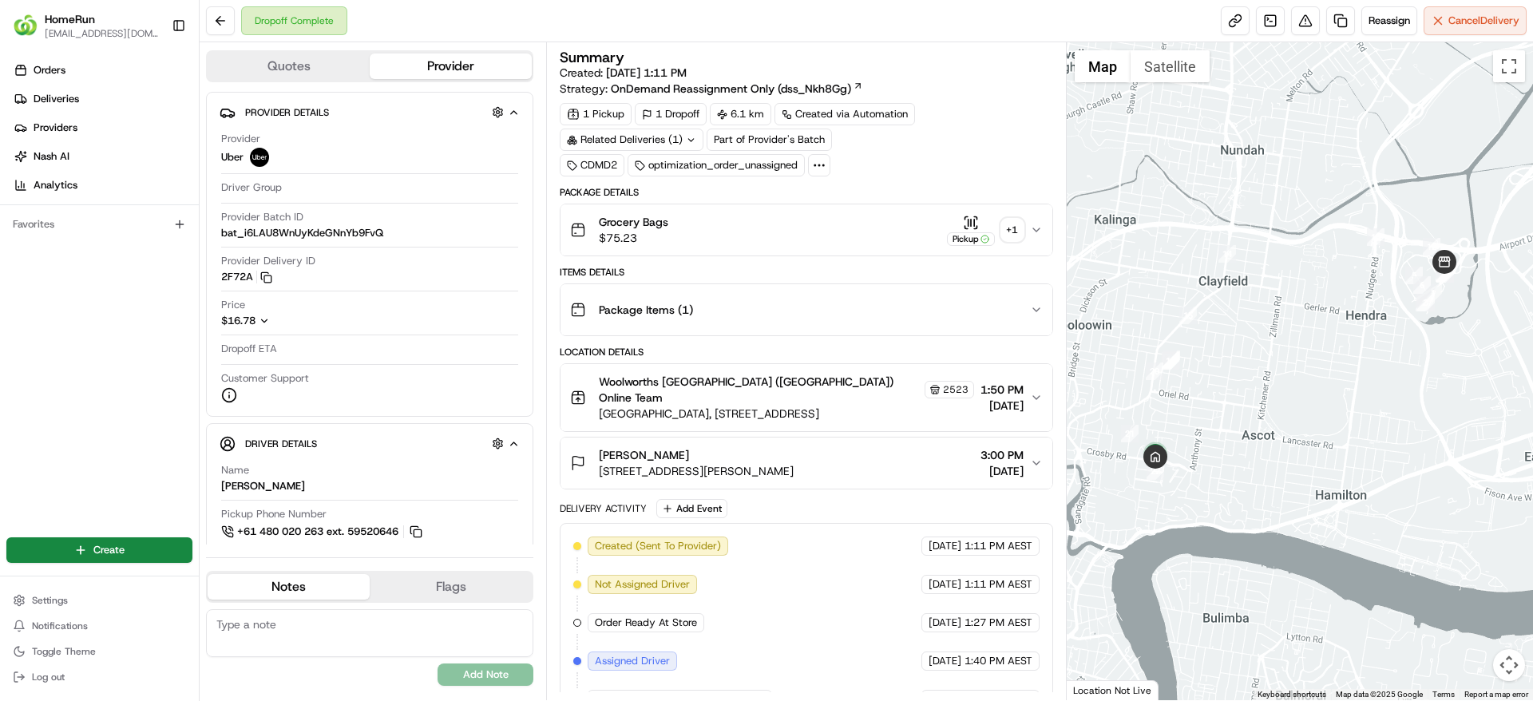
click at [686, 137] on icon at bounding box center [691, 140] width 10 height 10
click at [673, 200] on span "264663556" at bounding box center [657, 203] width 57 height 14
click at [1019, 223] on div "+ 1" at bounding box center [1012, 230] width 22 height 22
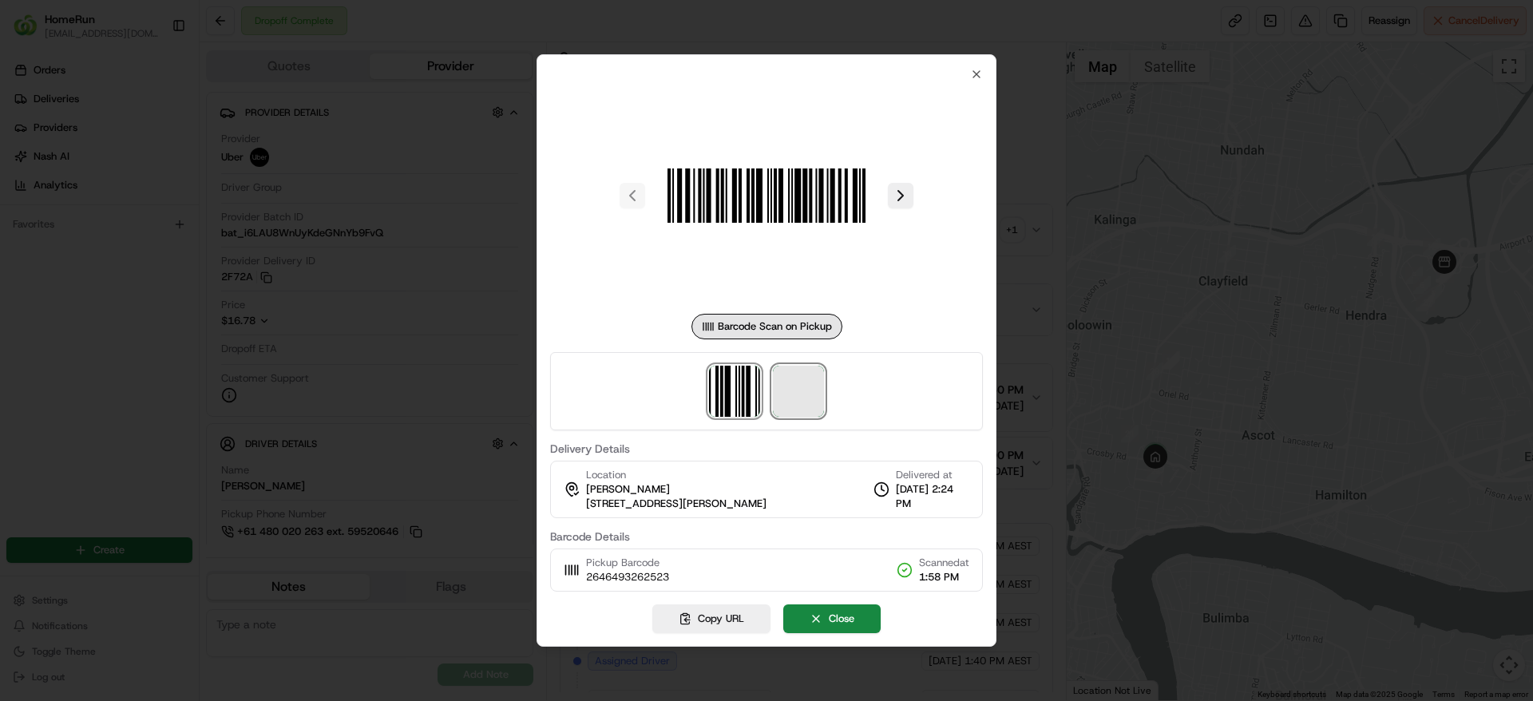
click at [811, 386] on span at bounding box center [798, 391] width 51 height 51
